Goal: Information Seeking & Learning: Learn about a topic

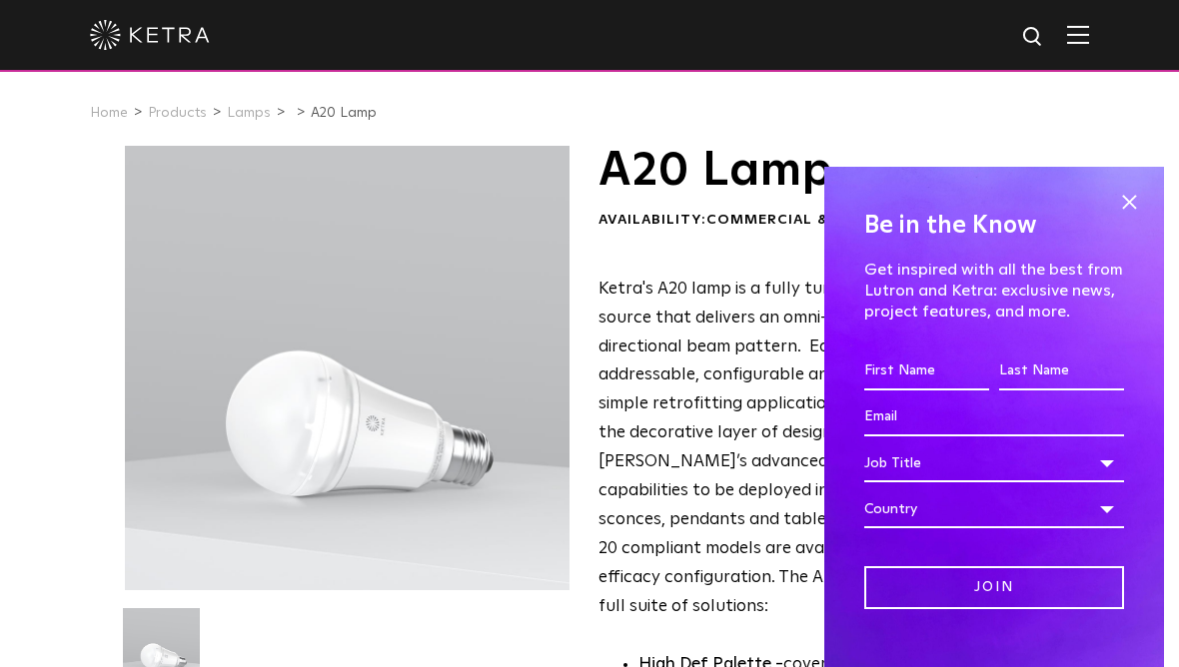
click at [1123, 187] on span at bounding box center [1129, 202] width 30 height 30
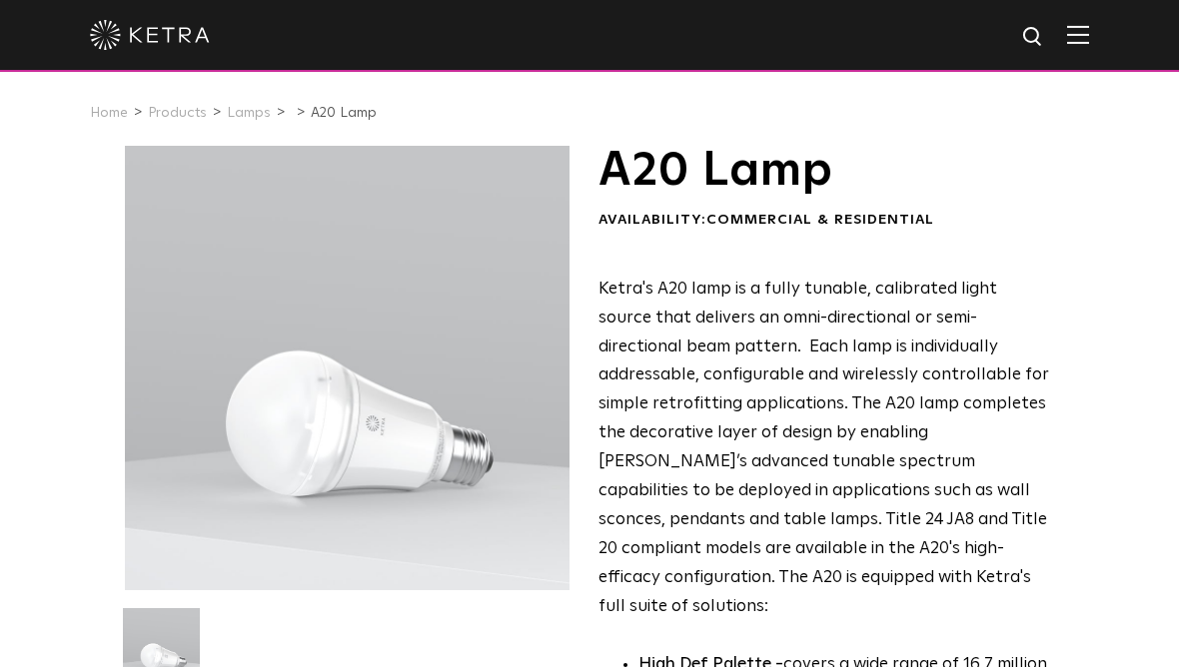
click at [149, 44] on img at bounding box center [150, 35] width 120 height 30
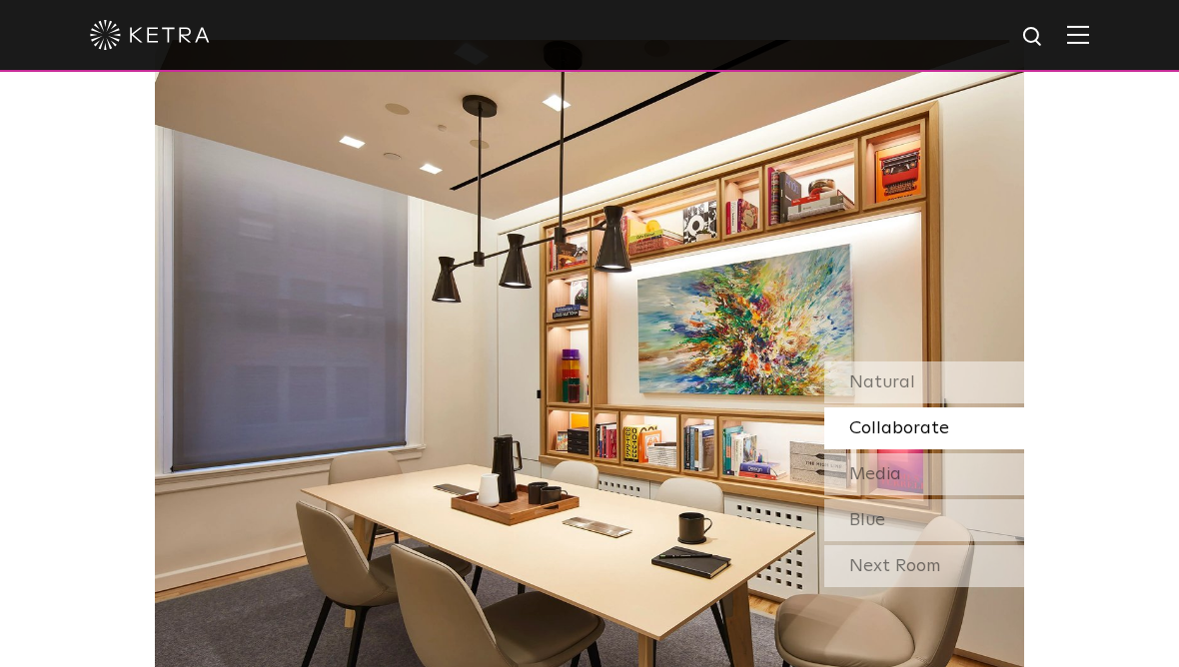
scroll to position [1492, 0]
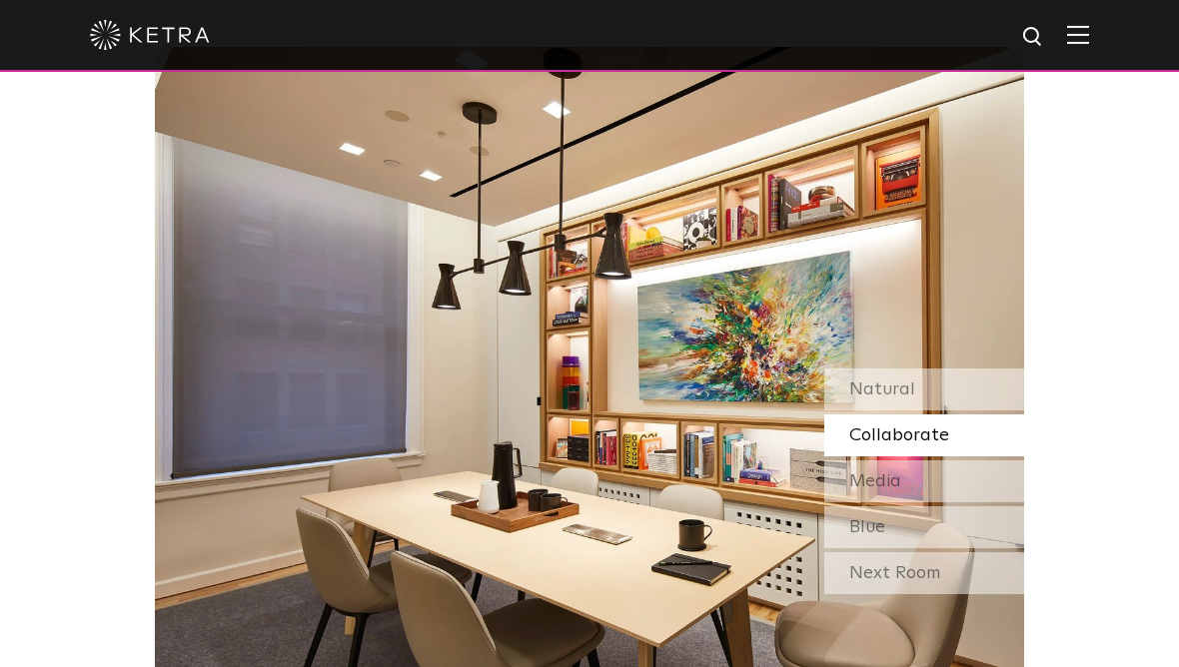
click at [969, 411] on div "Natural" at bounding box center [924, 390] width 200 height 42
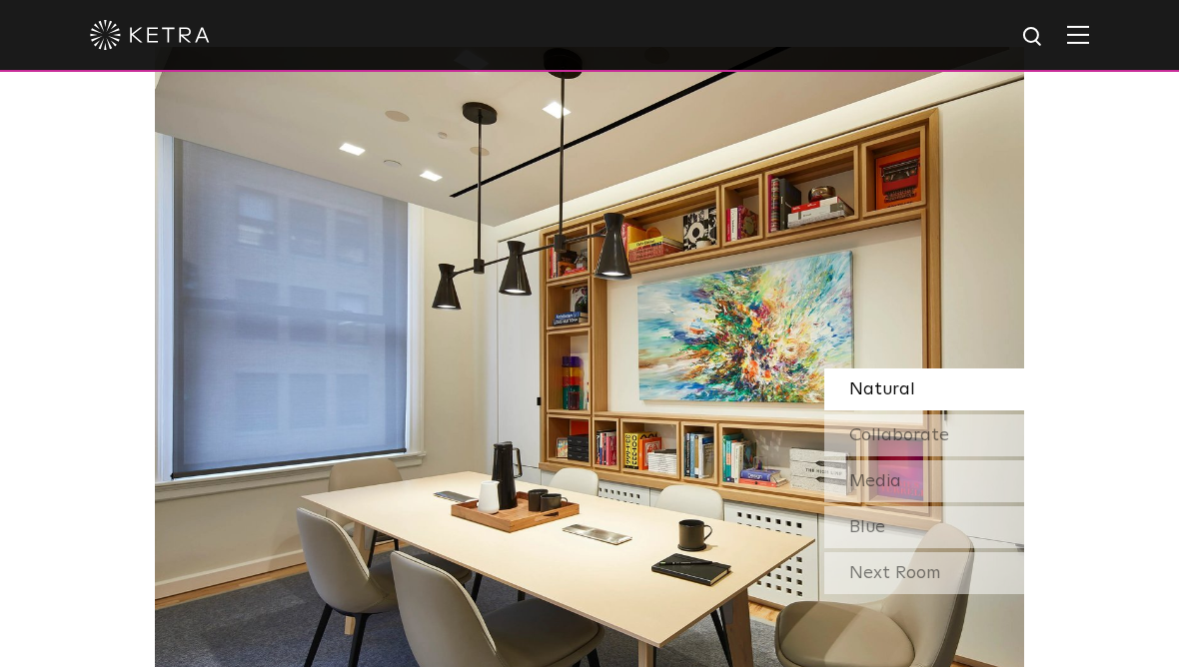
click at [968, 457] on div "Collaborate" at bounding box center [924, 436] width 200 height 42
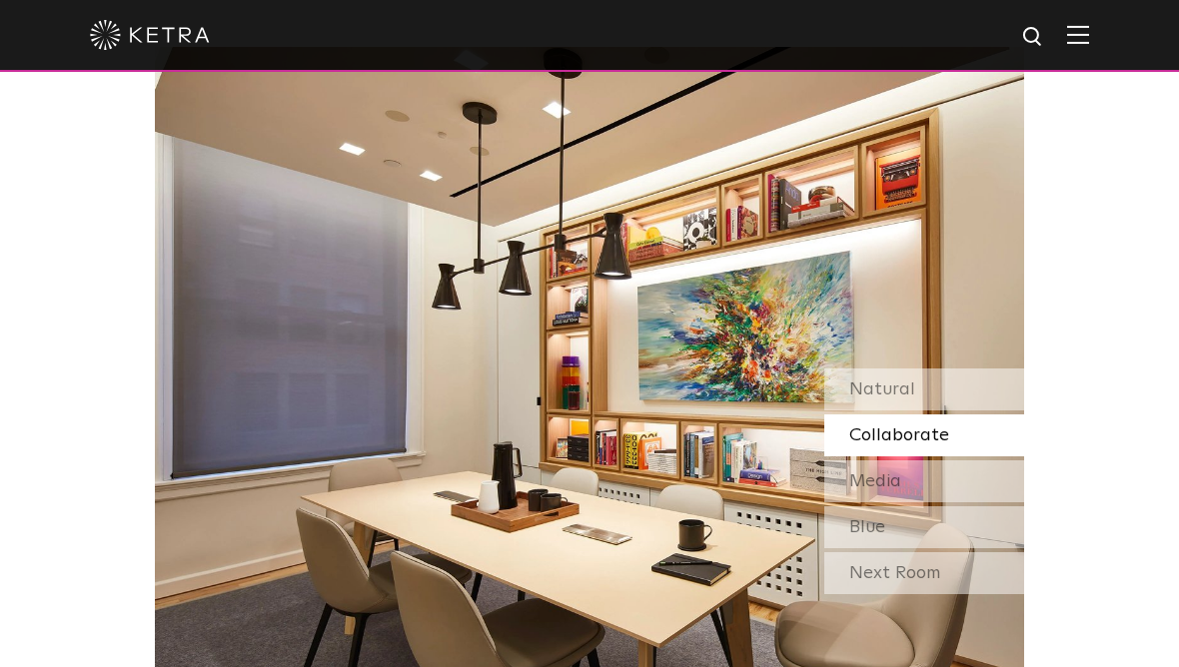
click at [976, 502] on div "Media" at bounding box center [924, 481] width 200 height 42
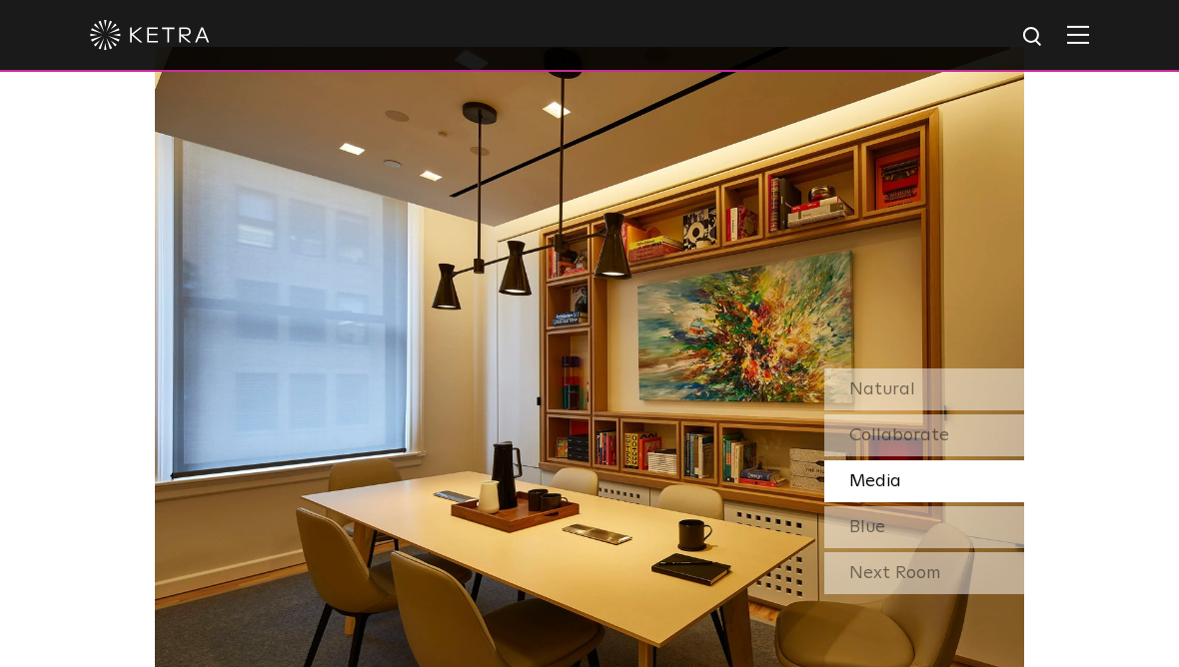
click at [981, 548] on div "Blue" at bounding box center [924, 527] width 200 height 42
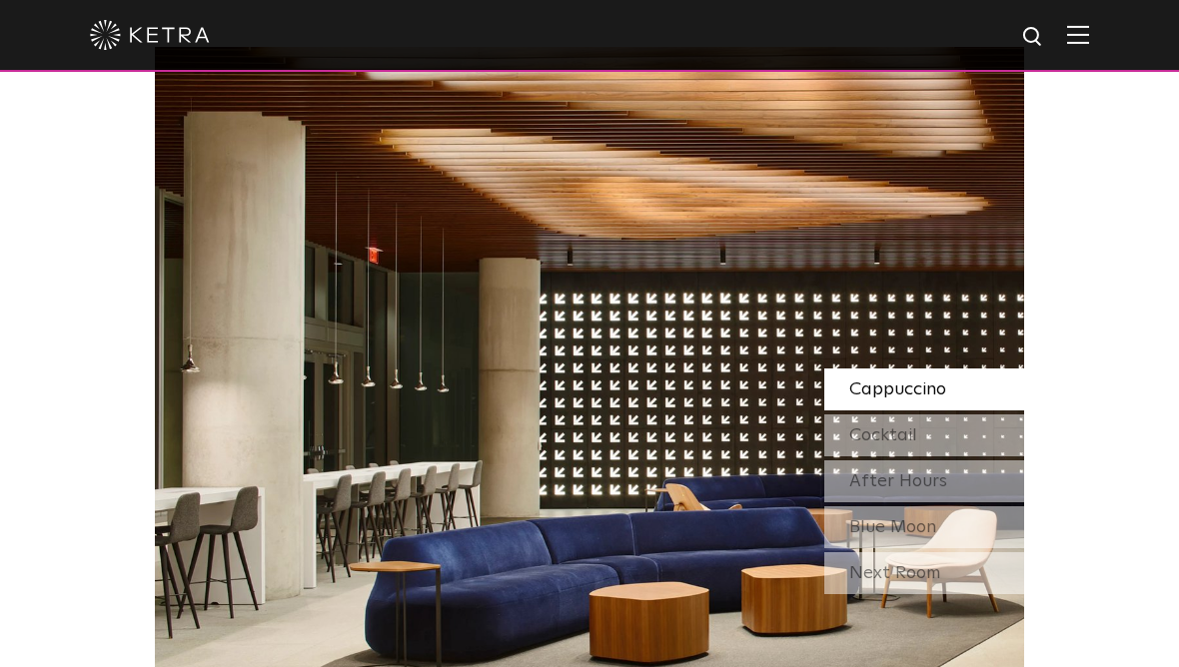
click at [982, 594] on div "Next Room" at bounding box center [924, 573] width 200 height 42
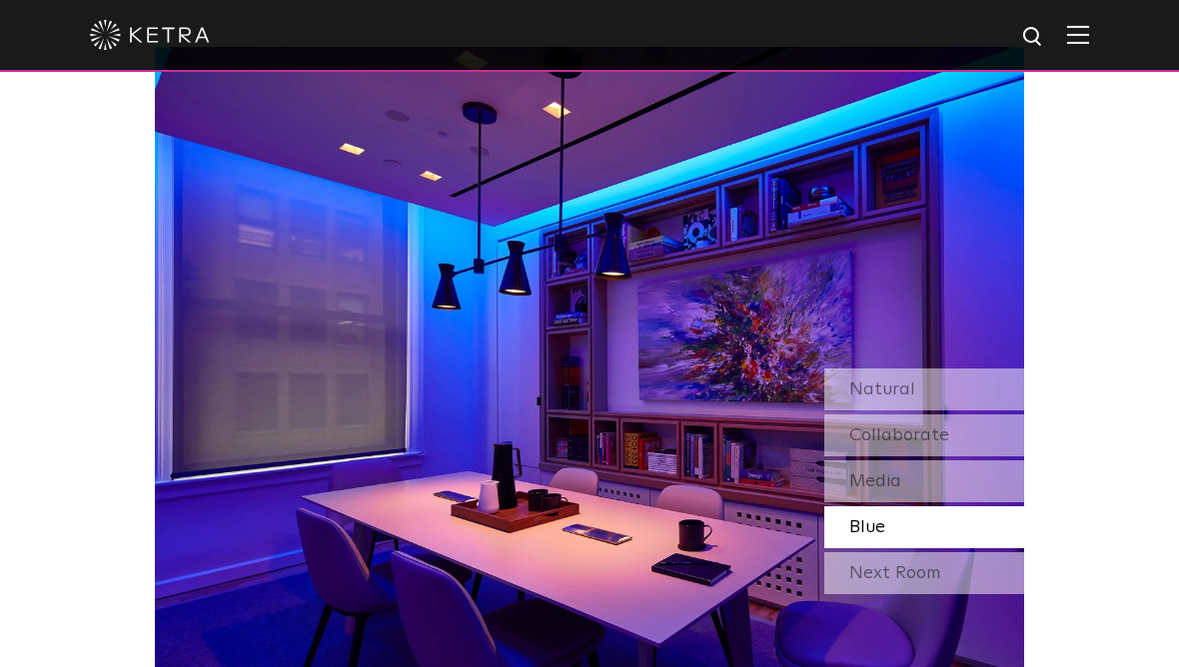
click at [957, 594] on div "Next Room" at bounding box center [924, 573] width 200 height 42
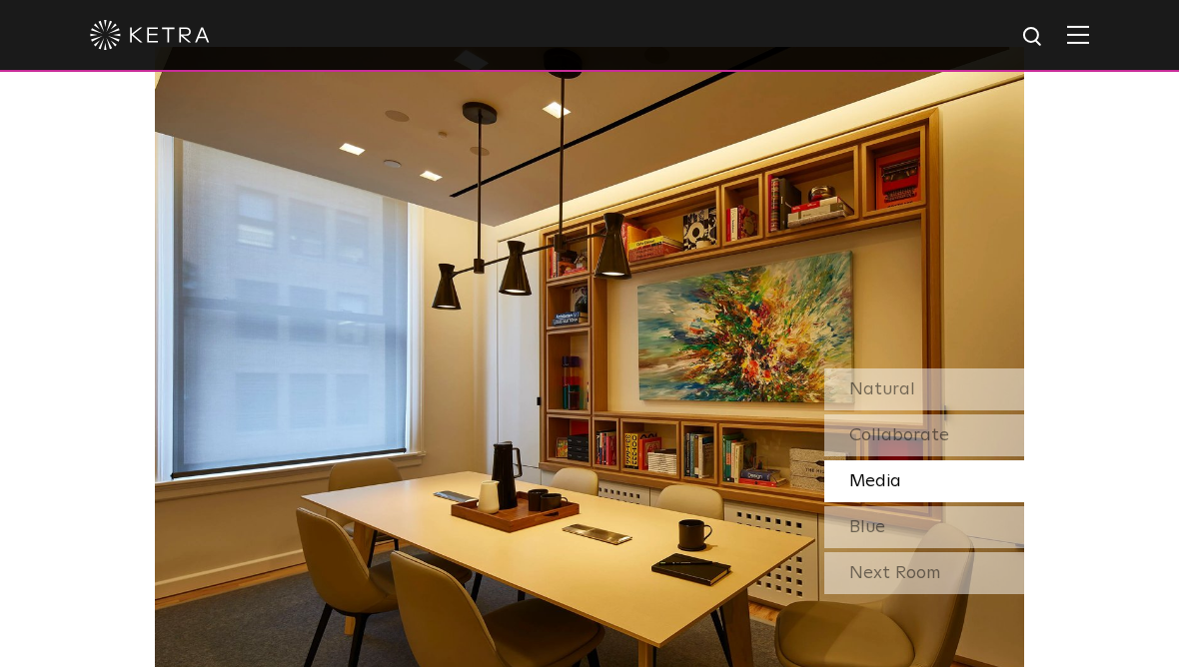
click at [874, 399] on span "Natural" at bounding box center [882, 390] width 66 height 18
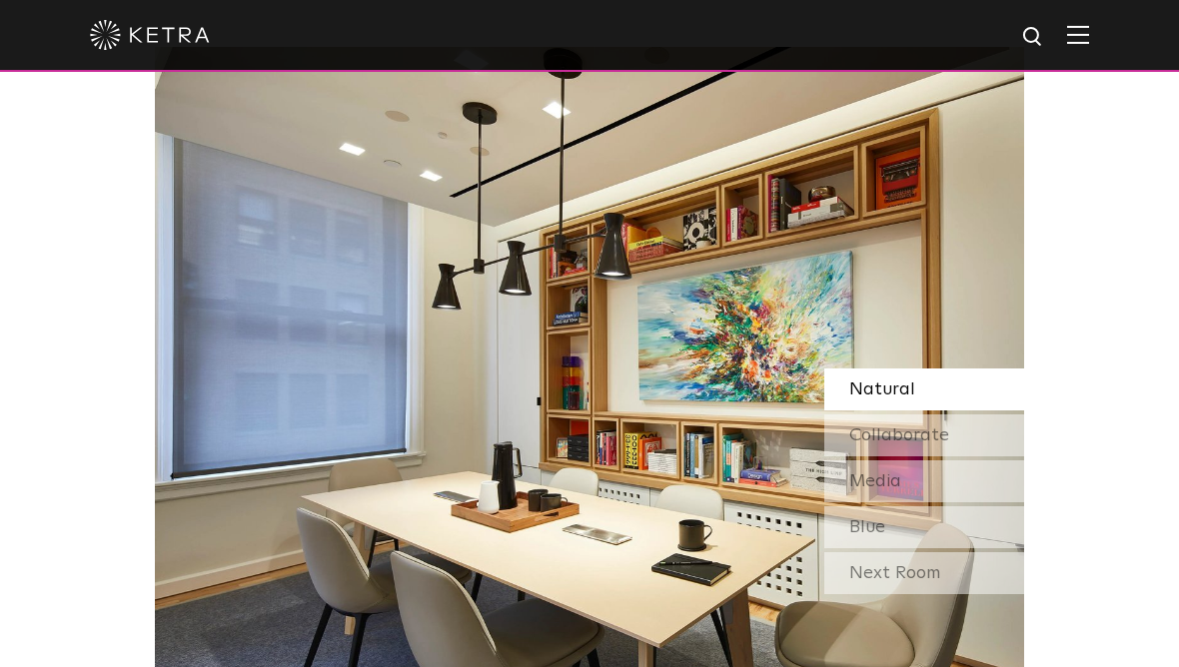
click at [891, 445] on span "Collaborate" at bounding box center [899, 436] width 100 height 18
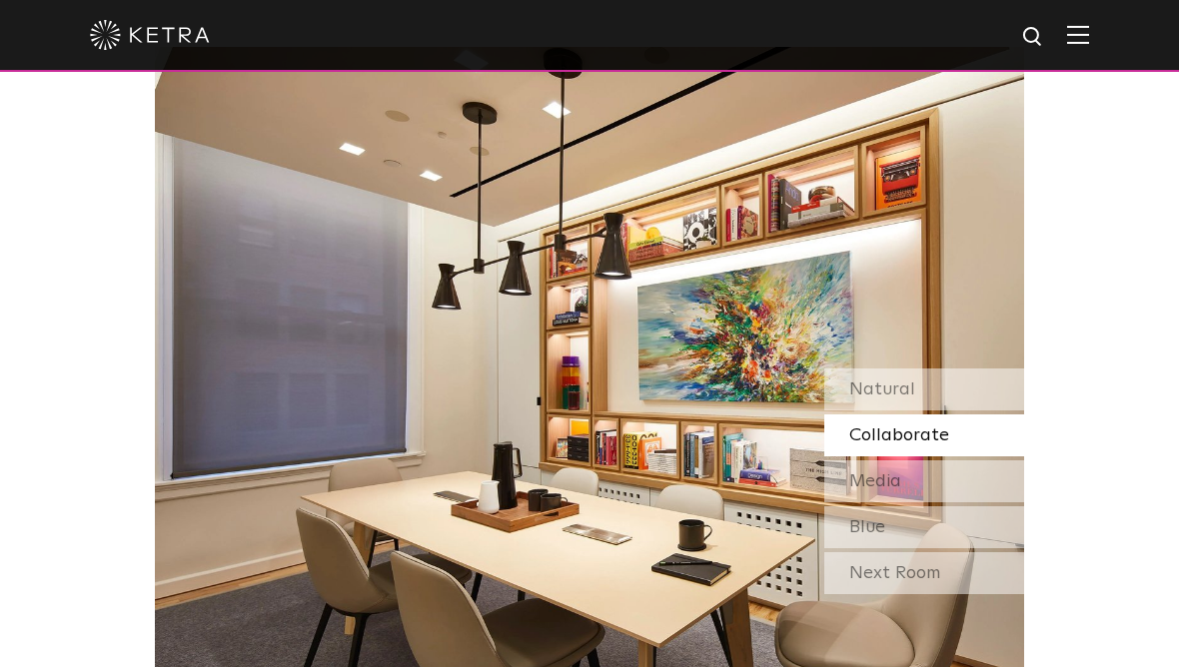
click at [907, 502] on div "Media" at bounding box center [924, 481] width 200 height 42
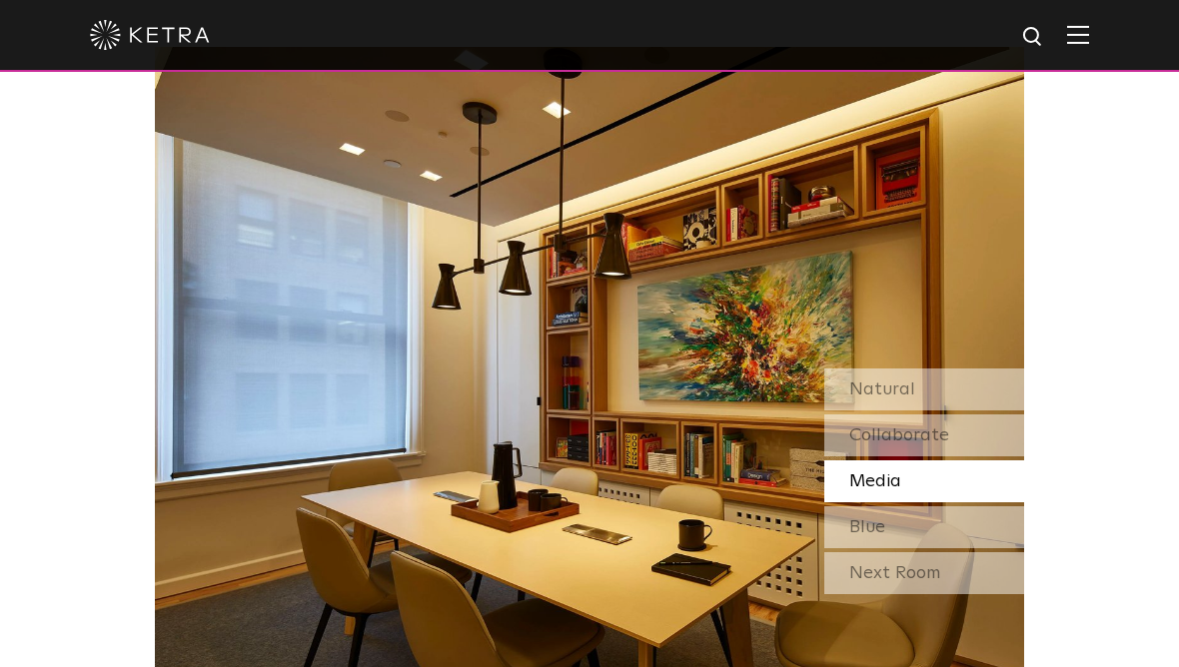
click at [922, 548] on div "Blue" at bounding box center [924, 527] width 200 height 42
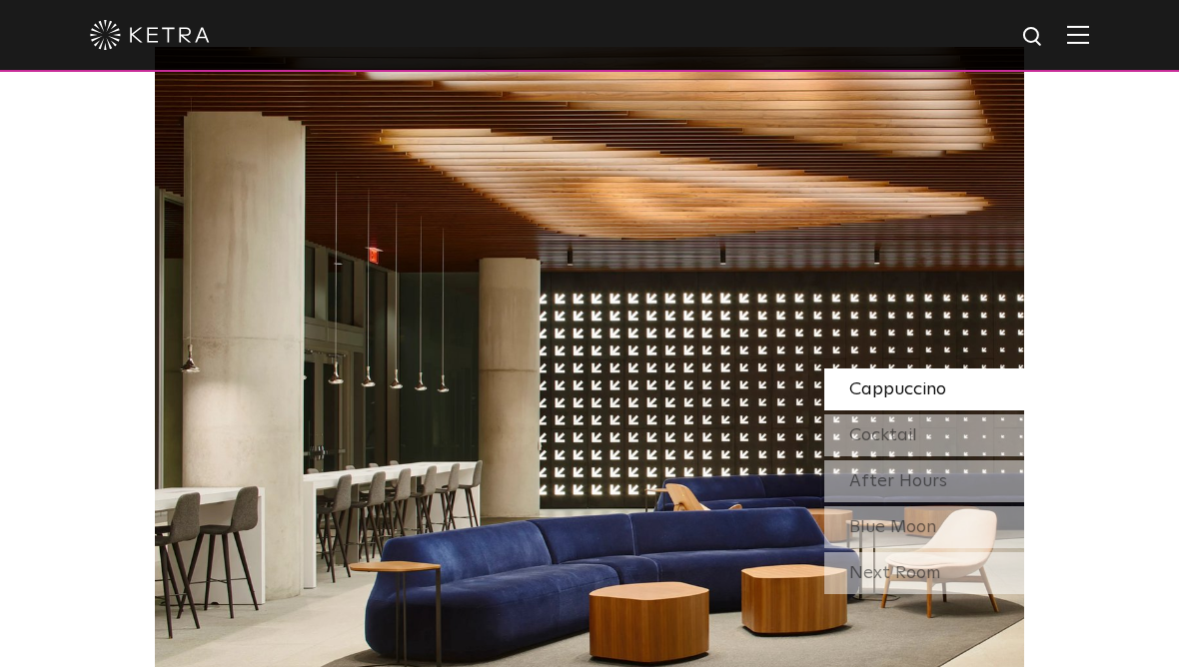
click at [919, 594] on div "Next Room" at bounding box center [924, 573] width 200 height 42
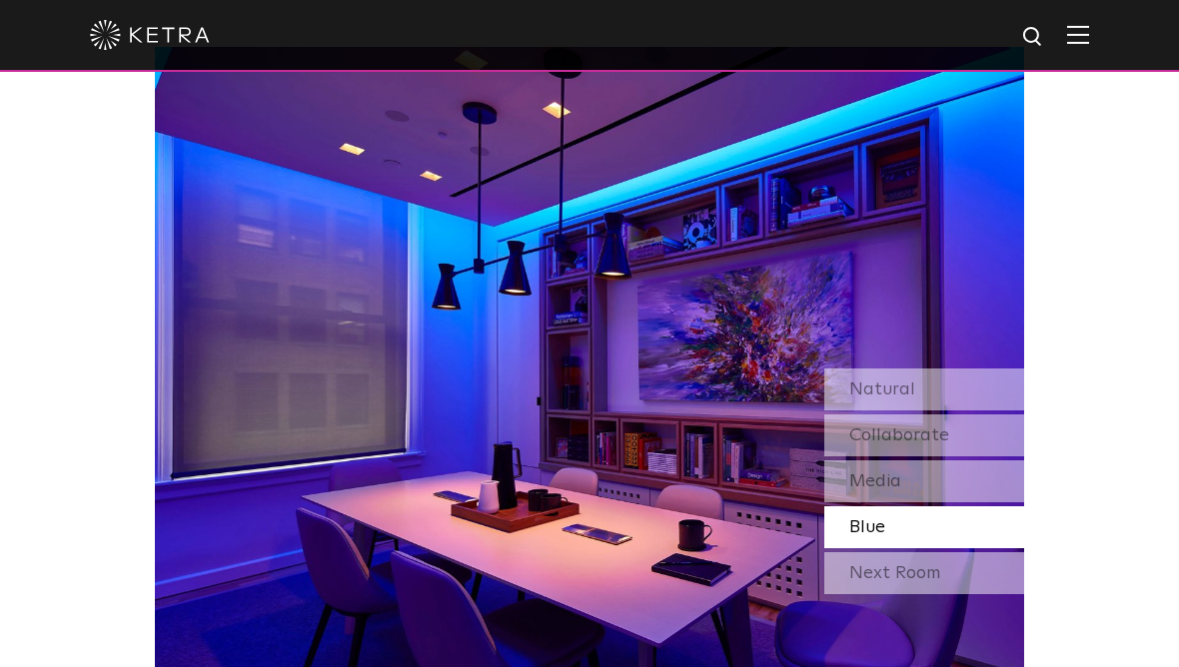
click at [902, 594] on div "Next Room" at bounding box center [924, 573] width 200 height 42
click at [876, 399] on span "Natural" at bounding box center [882, 390] width 66 height 18
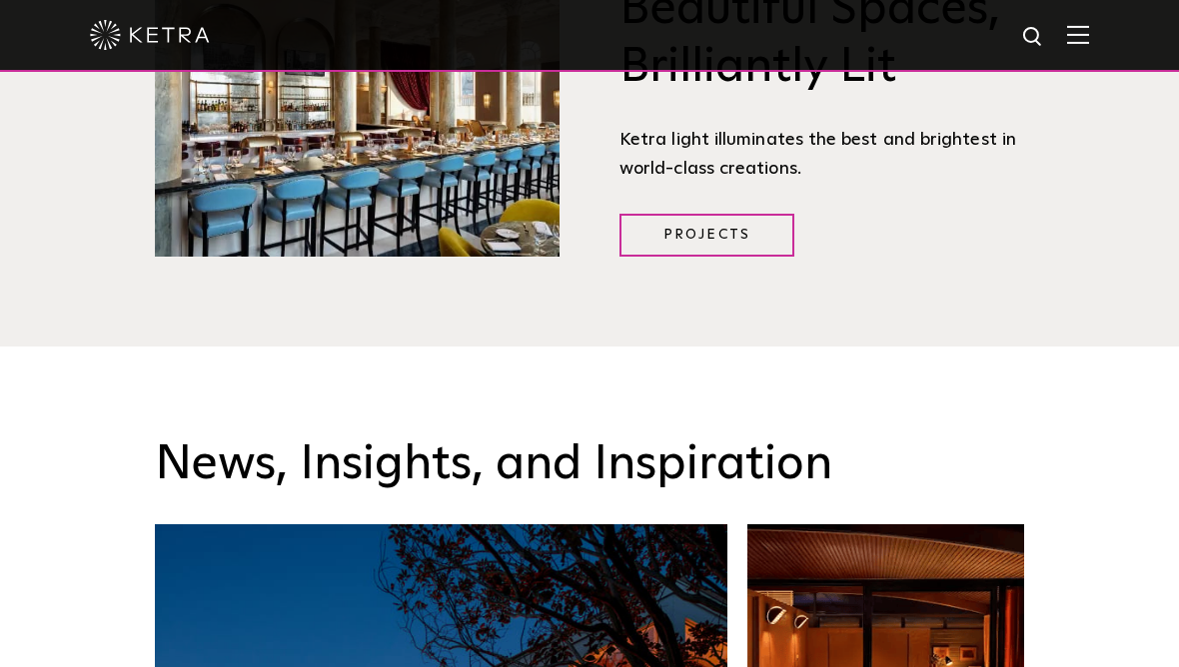
scroll to position [2375, 0]
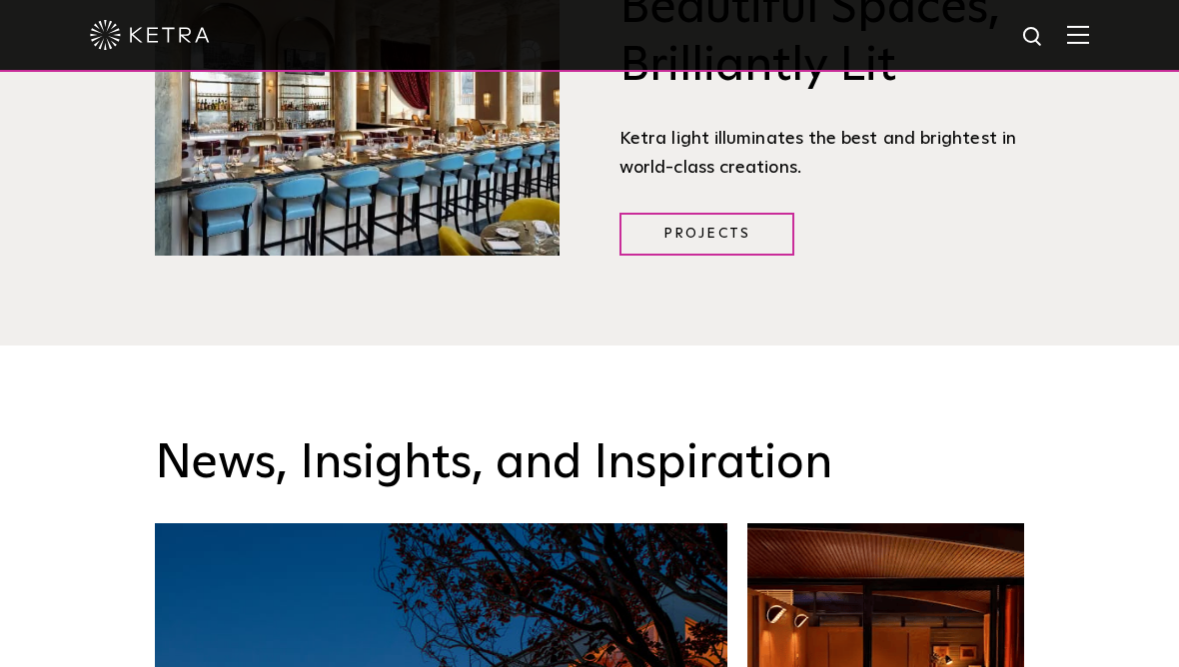
click at [720, 256] on link "Projects" at bounding box center [706, 234] width 175 height 43
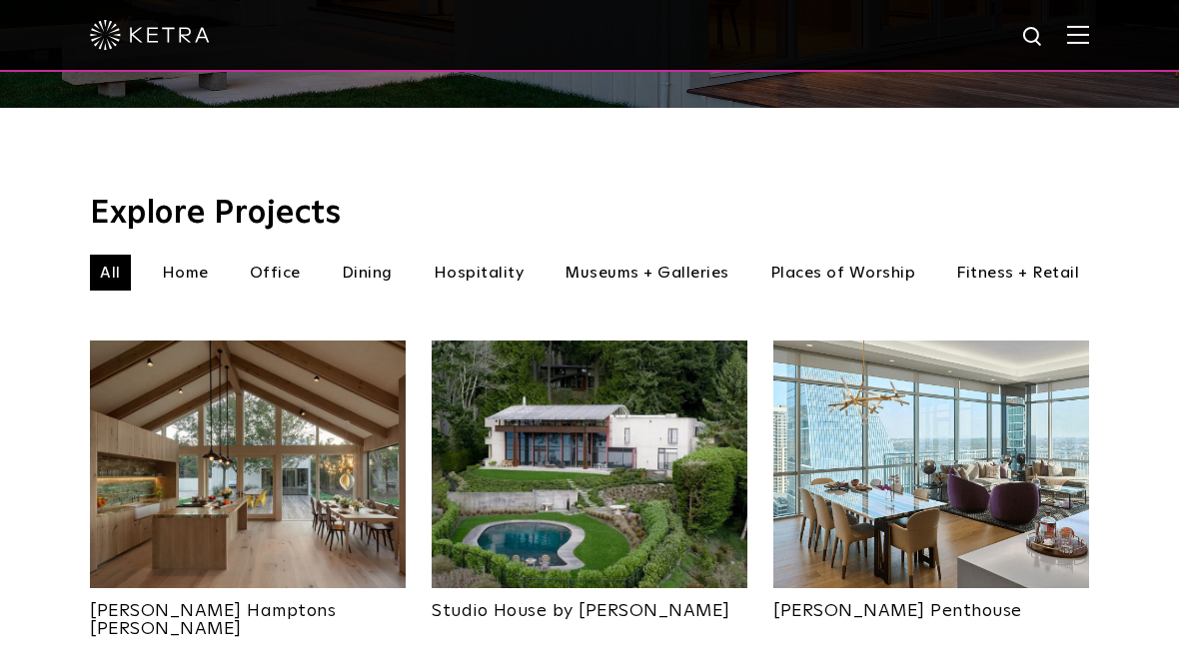
scroll to position [581, 0]
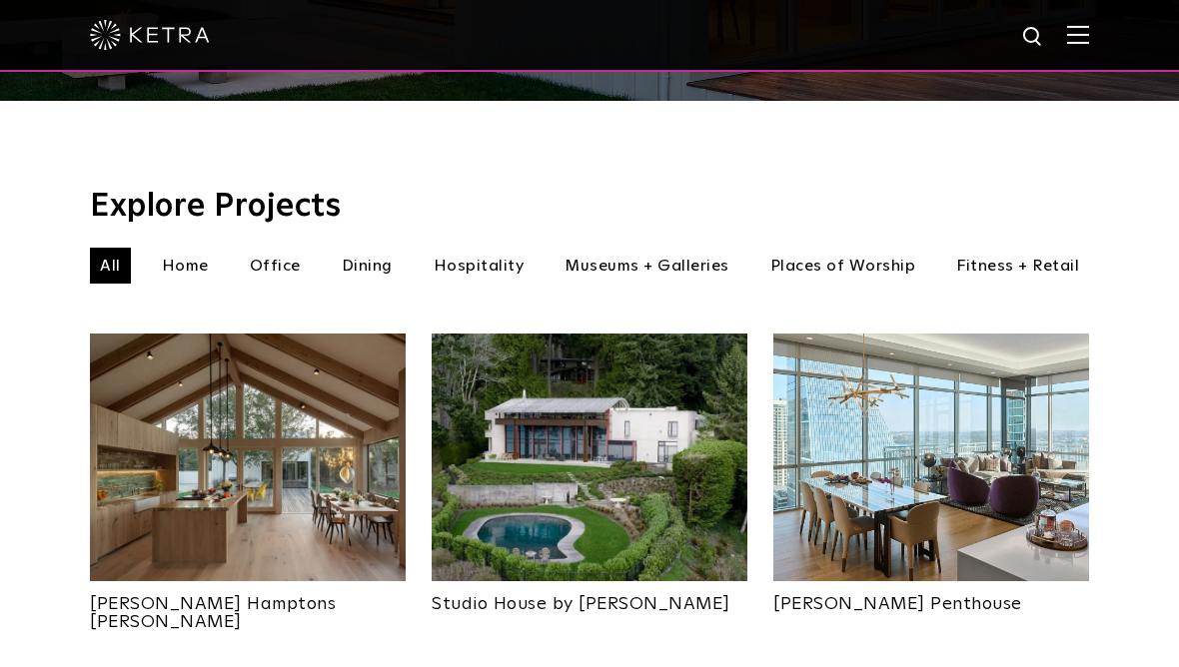
click at [478, 248] on li "Hospitality" at bounding box center [479, 266] width 111 height 36
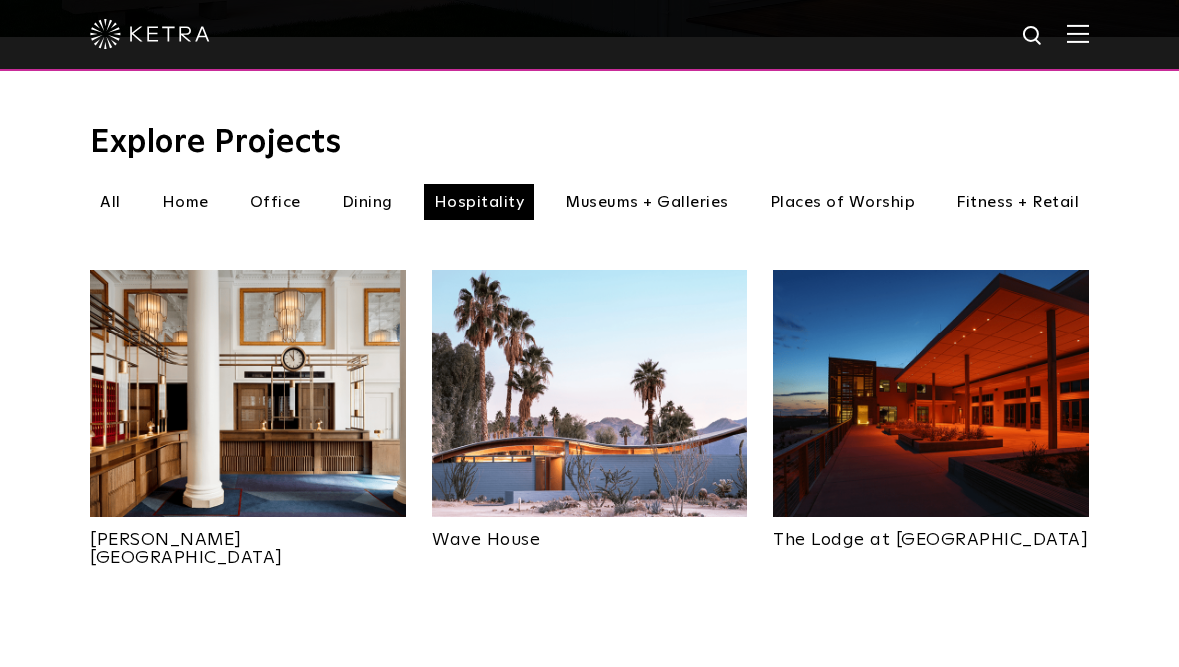
scroll to position [645, 0]
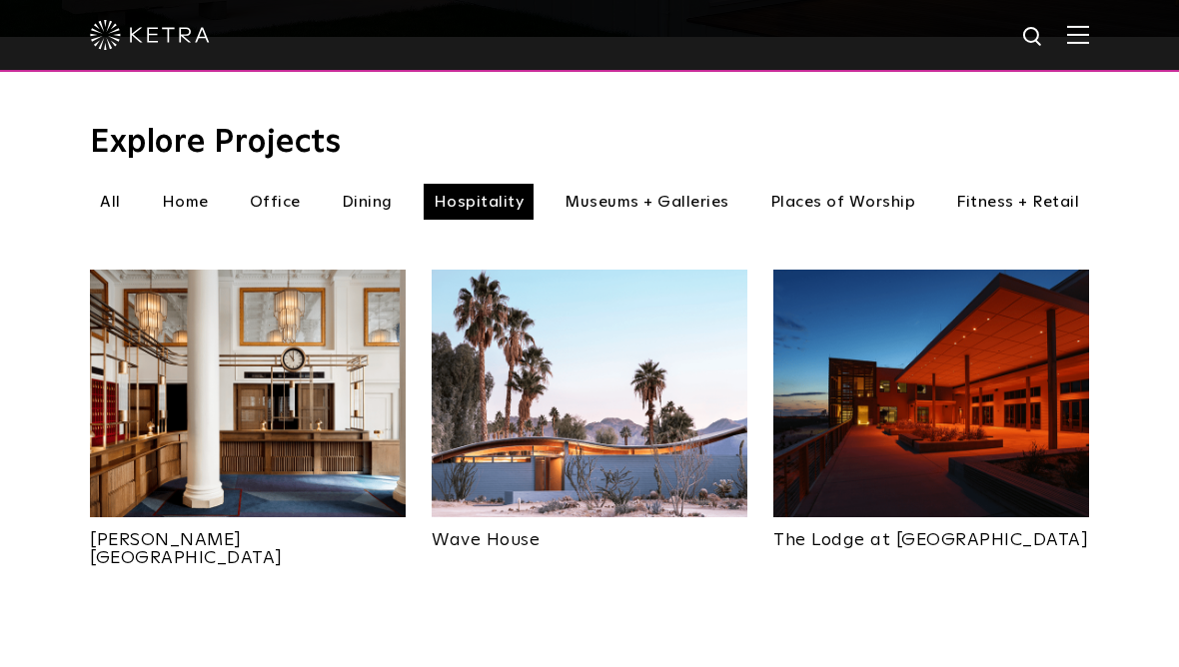
click at [120, 518] on link "Riggs Hotel" at bounding box center [248, 542] width 316 height 50
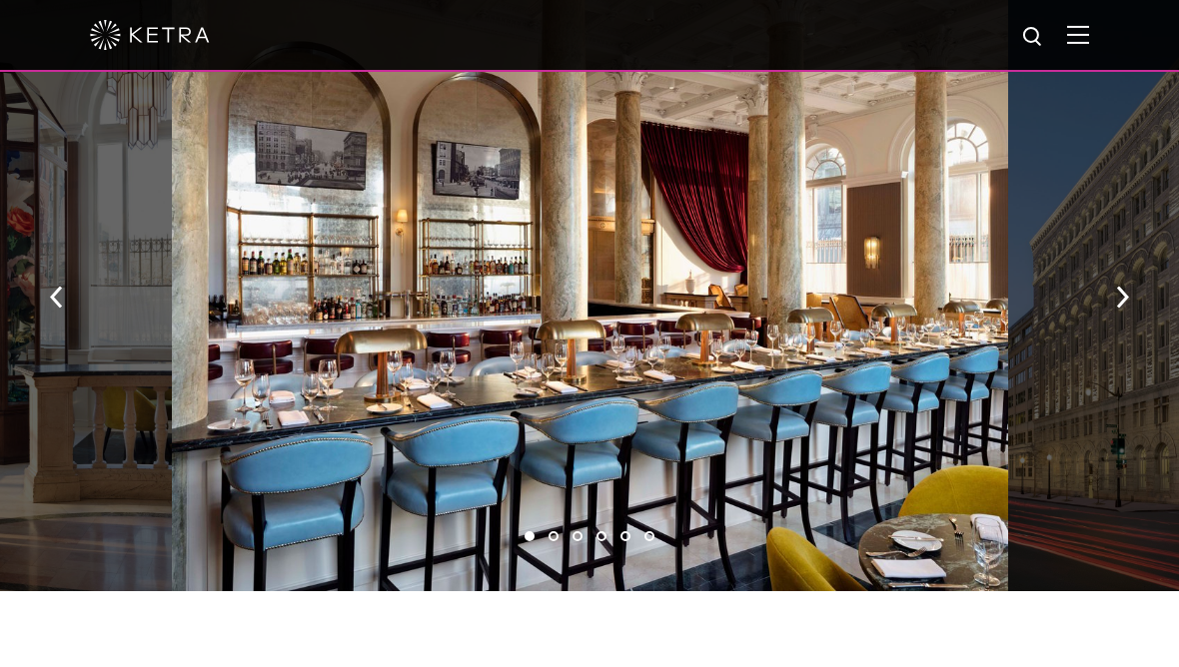
scroll to position [1536, 0]
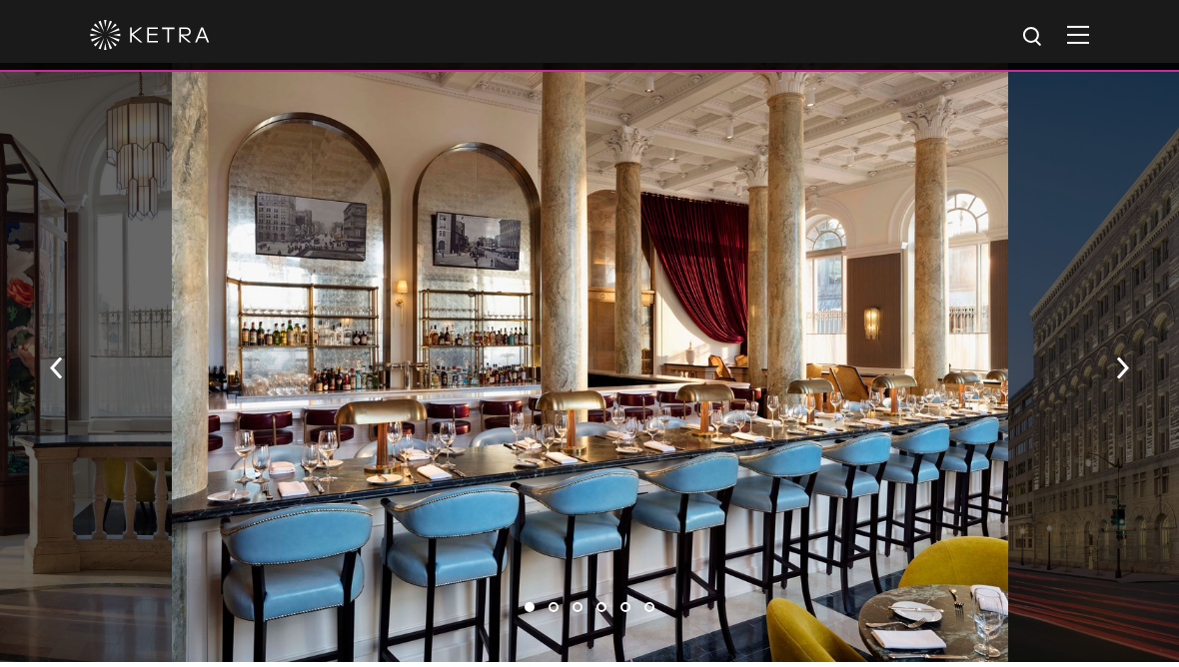
click at [61, 362] on img "button" at bounding box center [56, 369] width 13 height 22
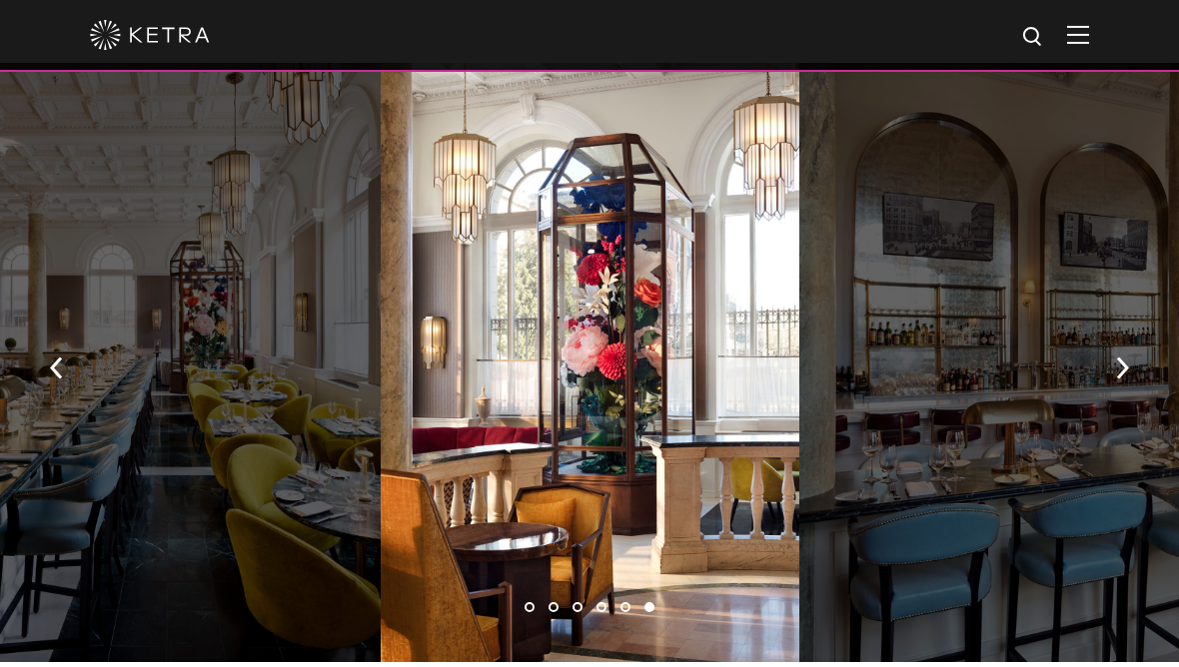
click at [63, 364] on button "button" at bounding box center [56, 367] width 43 height 69
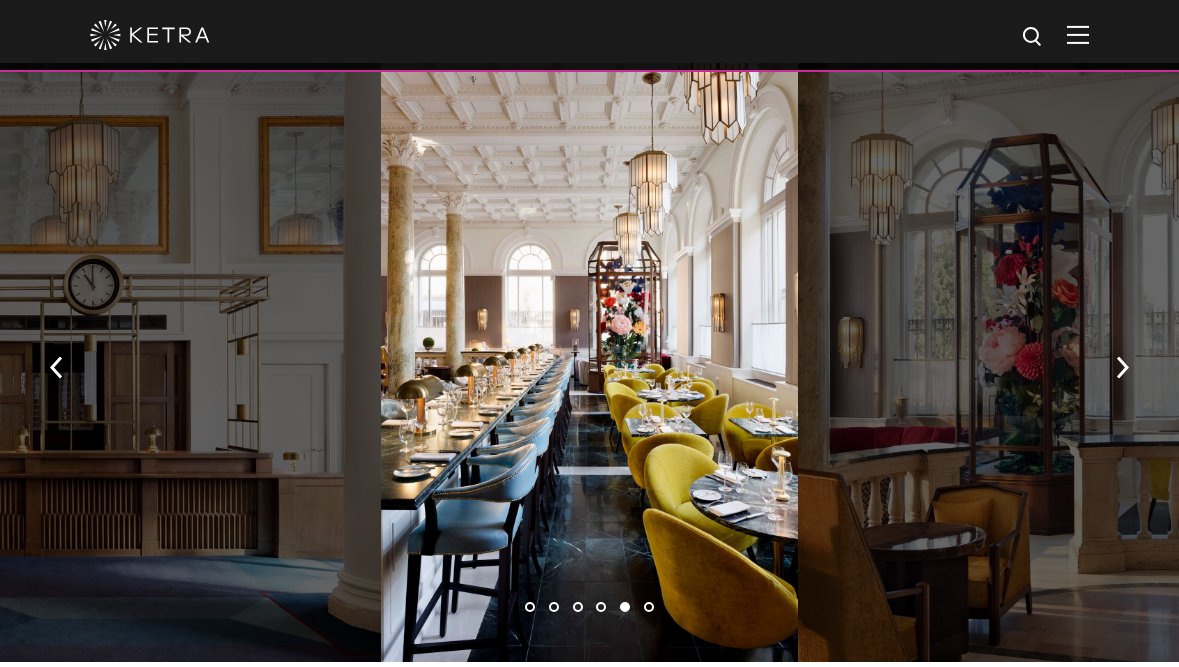
click at [66, 366] on button "button" at bounding box center [56, 367] width 43 height 69
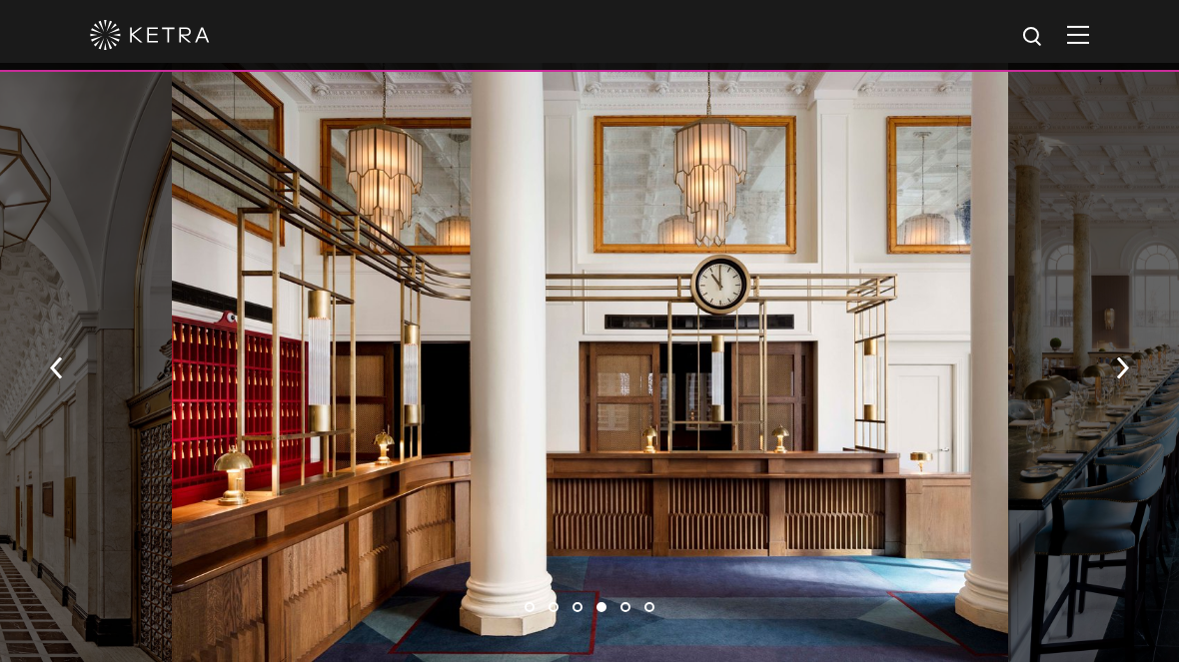
click at [66, 367] on button "button" at bounding box center [56, 367] width 43 height 69
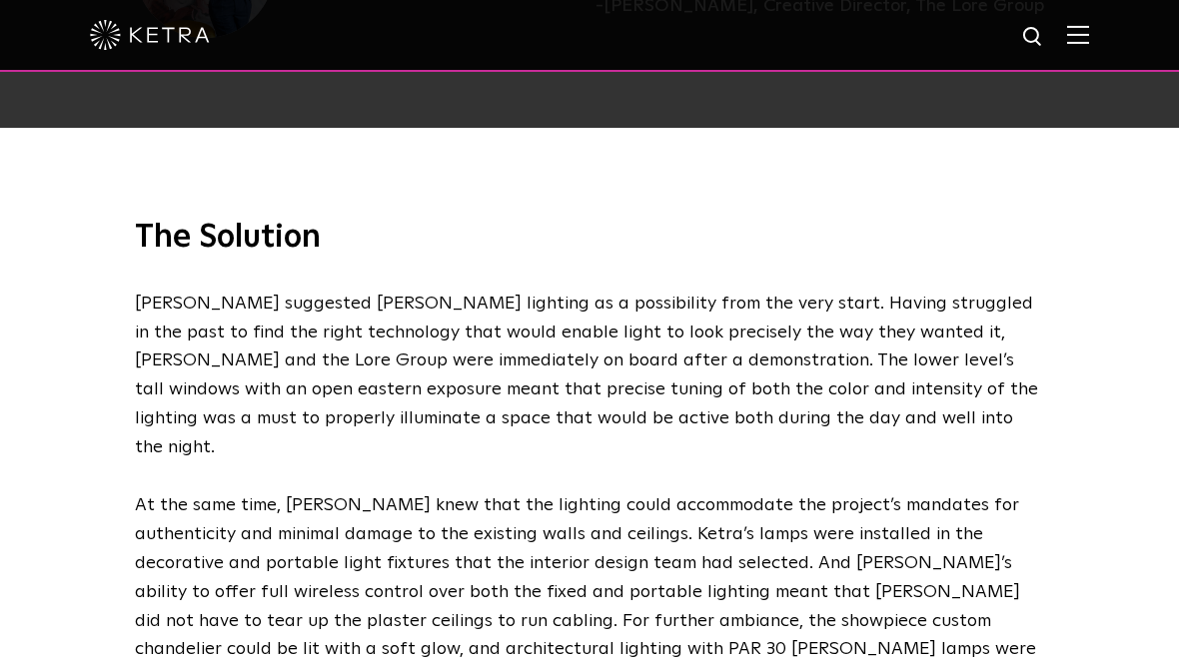
scroll to position [2912, 0]
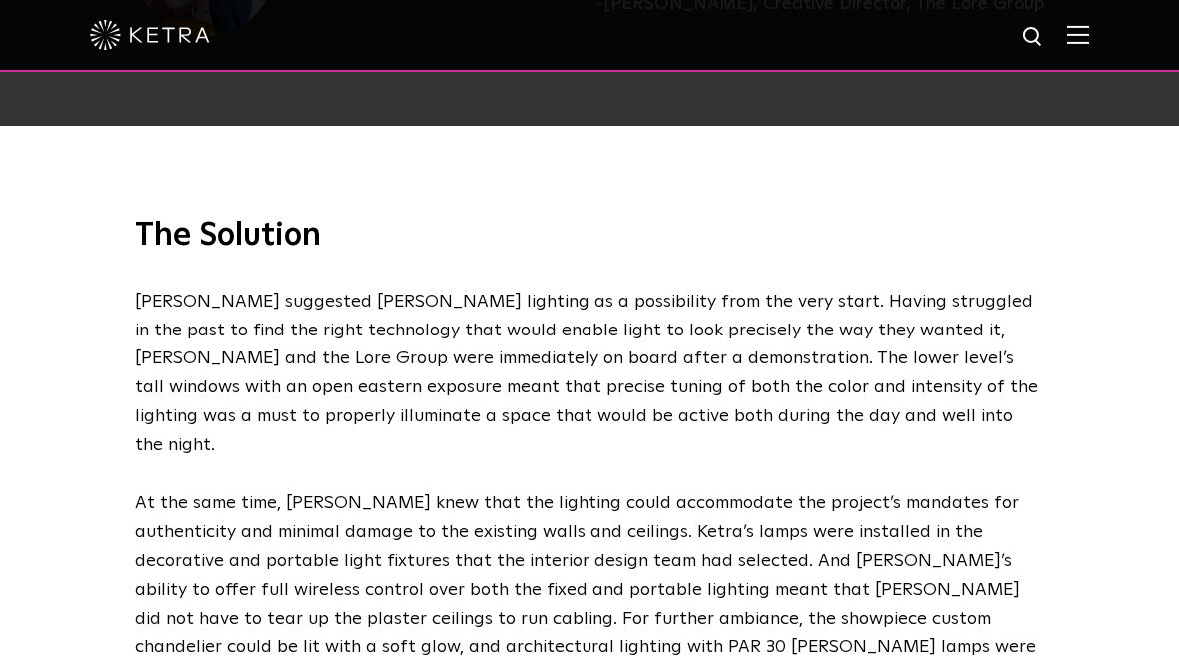
click at [1075, 28] on img at bounding box center [1078, 34] width 22 height 19
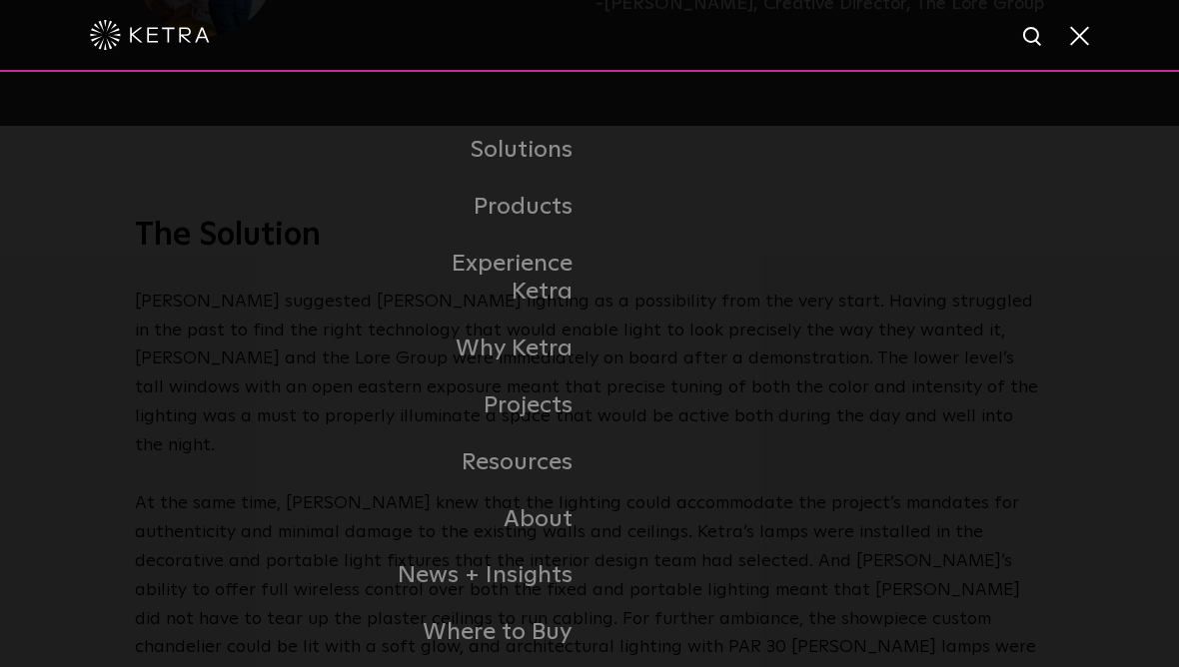
click at [528, 347] on link "Why Ketra" at bounding box center [487, 349] width 205 height 57
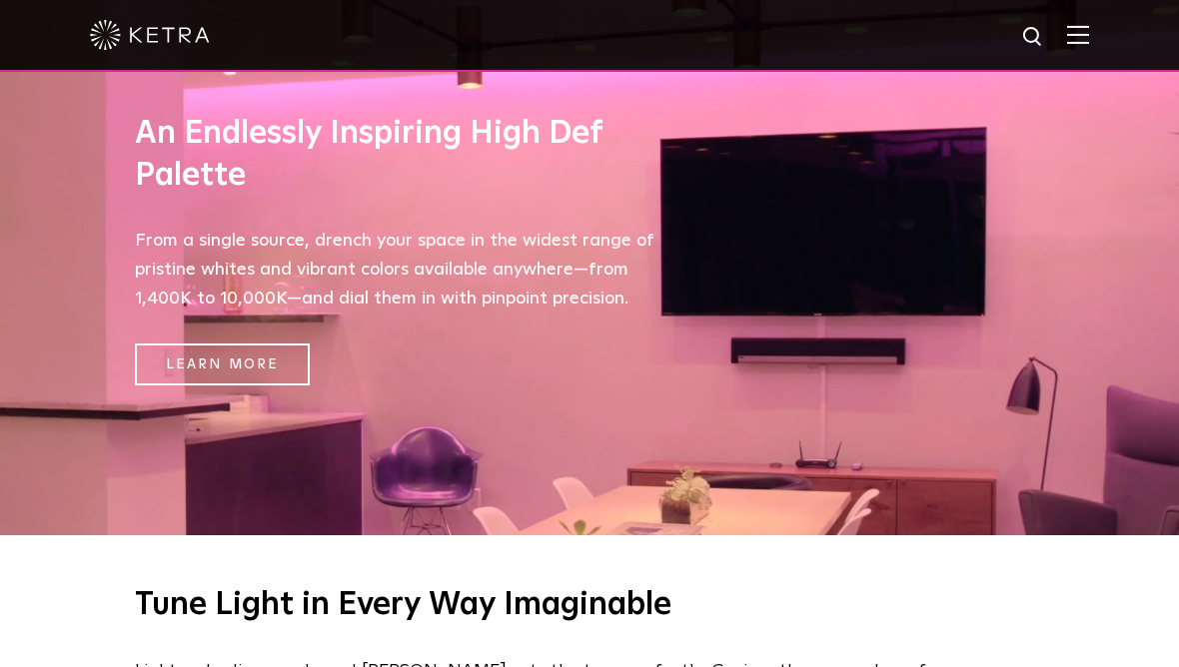
scroll to position [713, 0]
